Goal: Check status: Check status

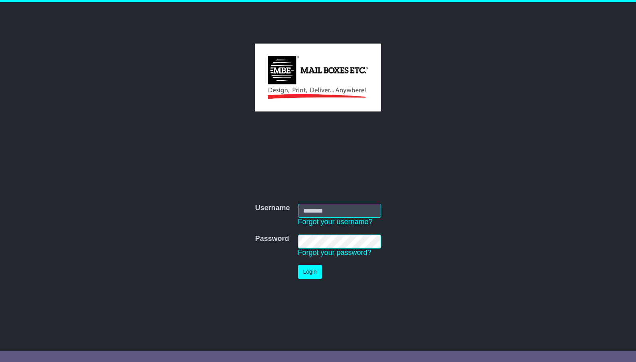
click at [0, 354] on com-1password-button at bounding box center [0, 354] width 0 height 0
type input "**********"
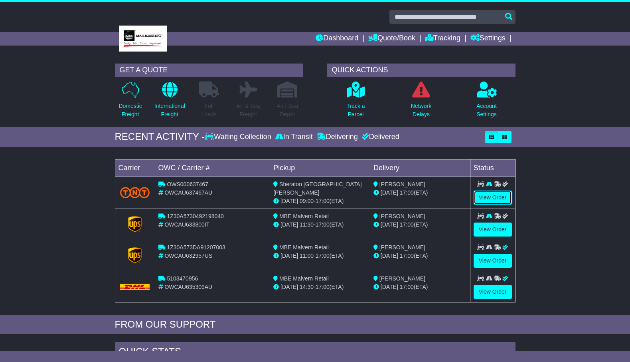
click at [486, 197] on link "View Order" at bounding box center [493, 197] width 38 height 14
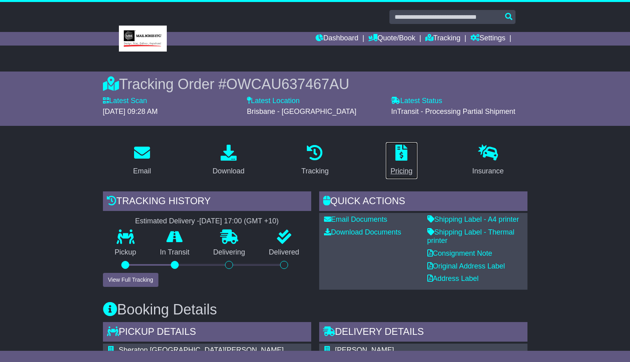
click at [402, 156] on icon at bounding box center [401, 152] width 12 height 16
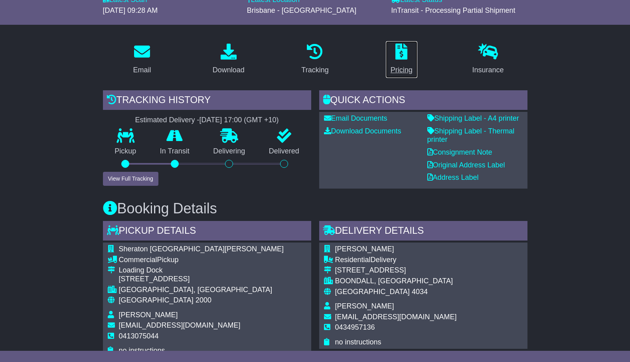
scroll to position [49, 0]
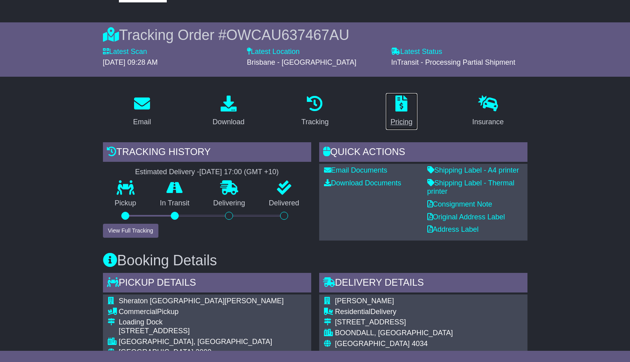
click at [399, 121] on div "Pricing" at bounding box center [402, 122] width 22 height 11
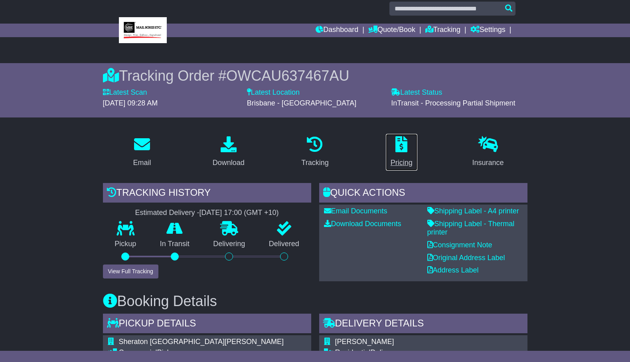
scroll to position [0, 0]
